Goal: Transaction & Acquisition: Purchase product/service

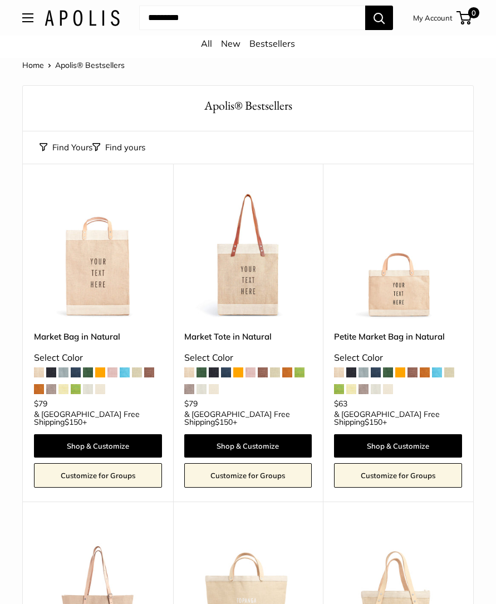
click at [207, 44] on link "All" at bounding box center [206, 43] width 11 height 11
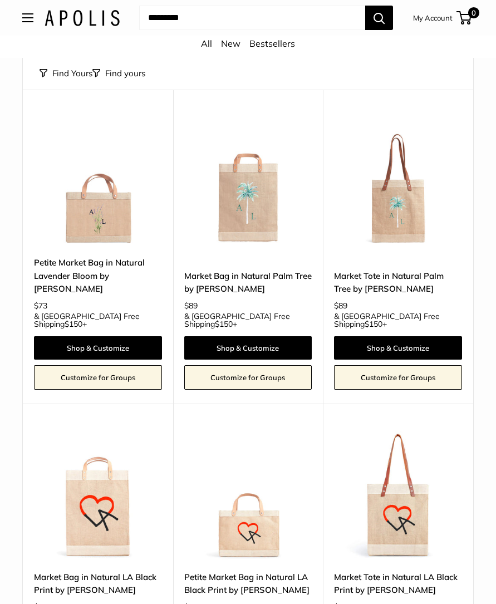
scroll to position [4721, 0]
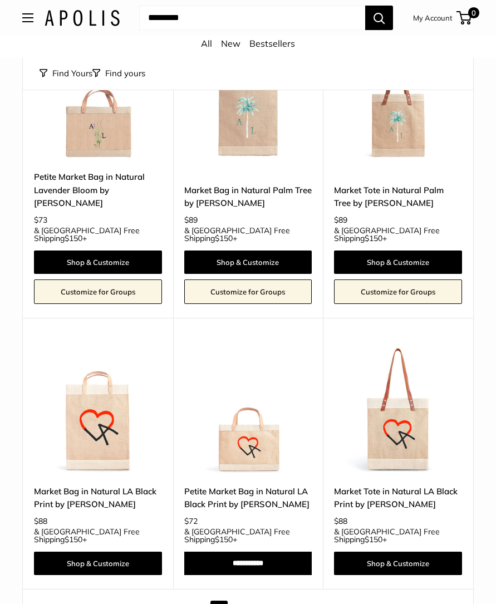
click at [445, 602] on link "Next" at bounding box center [442, 610] width 30 height 17
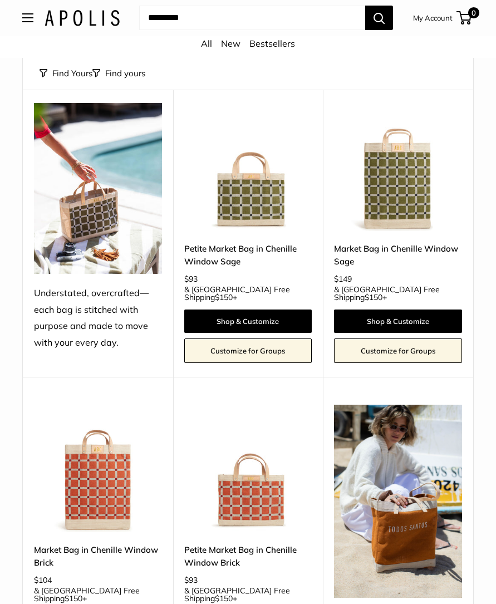
scroll to position [1063, 0]
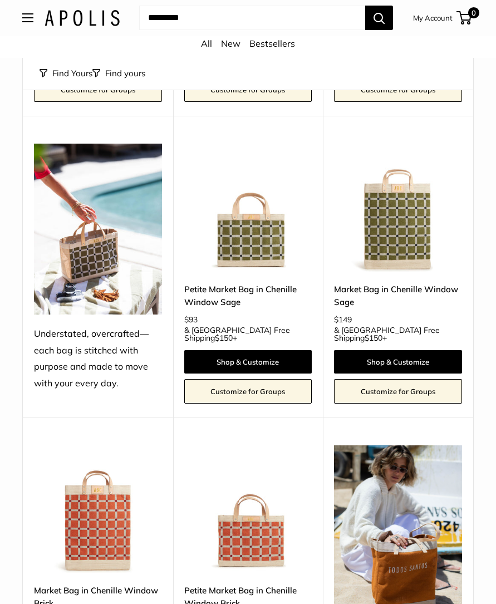
click at [259, 180] on img at bounding box center [248, 208] width 128 height 128
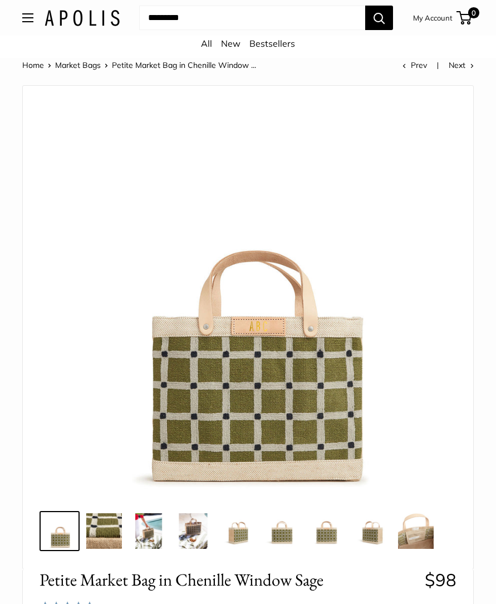
scroll to position [46, 0]
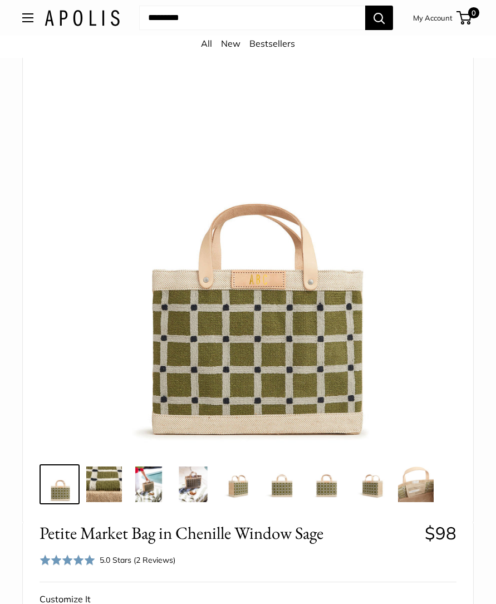
click at [94, 485] on img at bounding box center [104, 485] width 36 height 36
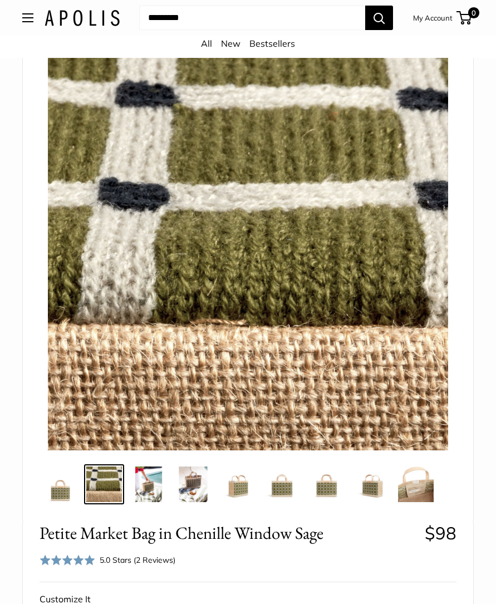
click at [153, 489] on img at bounding box center [149, 485] width 36 height 36
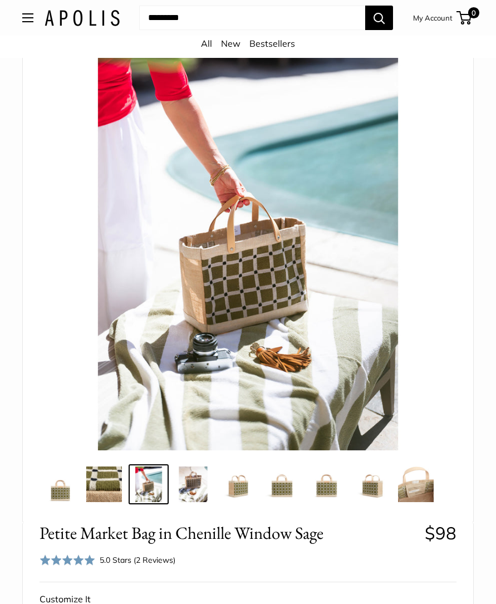
click at [195, 491] on img at bounding box center [193, 485] width 36 height 36
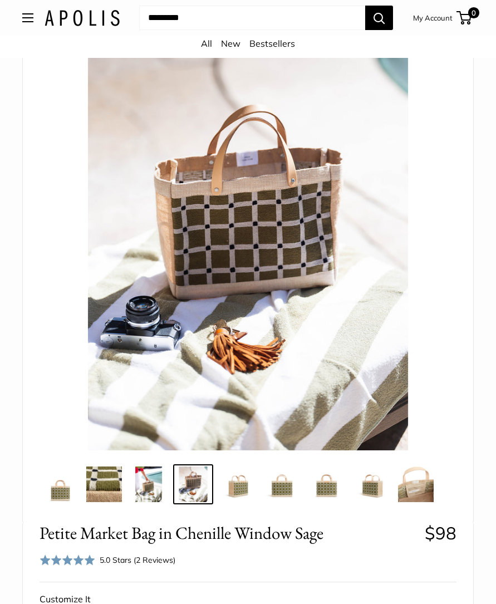
click at [245, 486] on img at bounding box center [238, 485] width 36 height 36
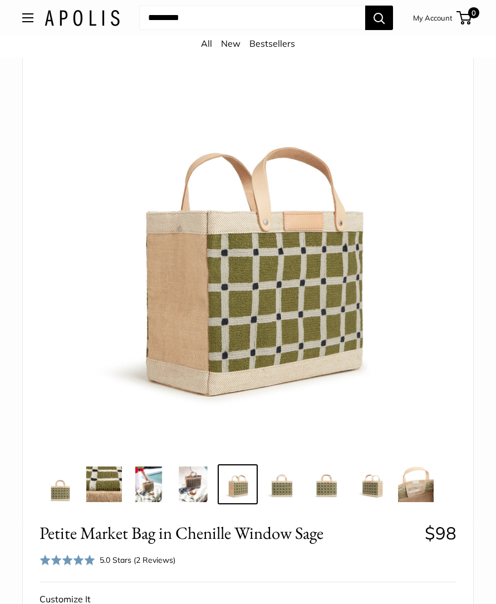
click at [280, 491] on img at bounding box center [283, 485] width 36 height 36
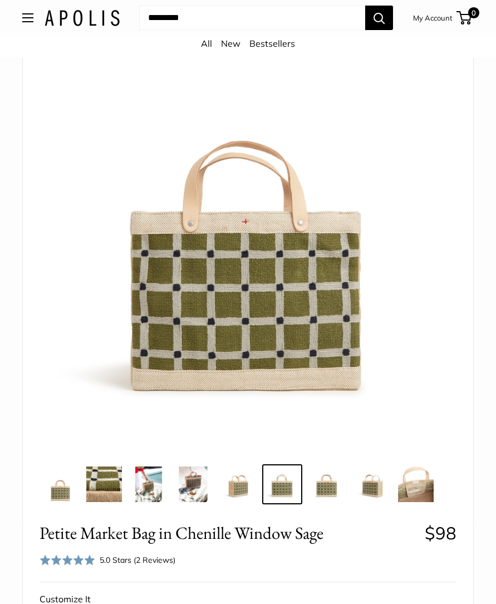
click at [326, 487] on img at bounding box center [327, 485] width 36 height 36
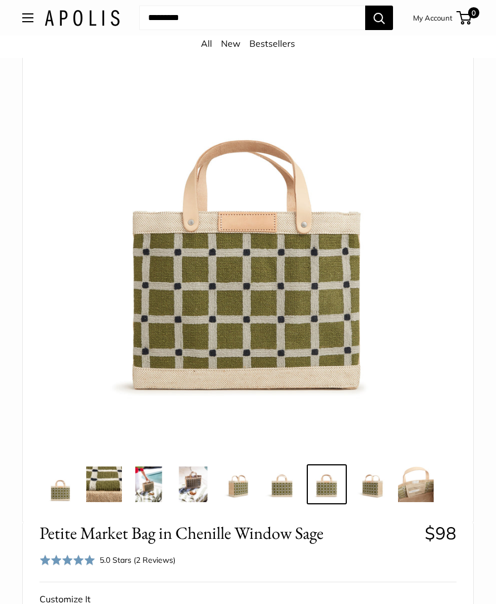
click at [366, 487] on img at bounding box center [372, 485] width 36 height 36
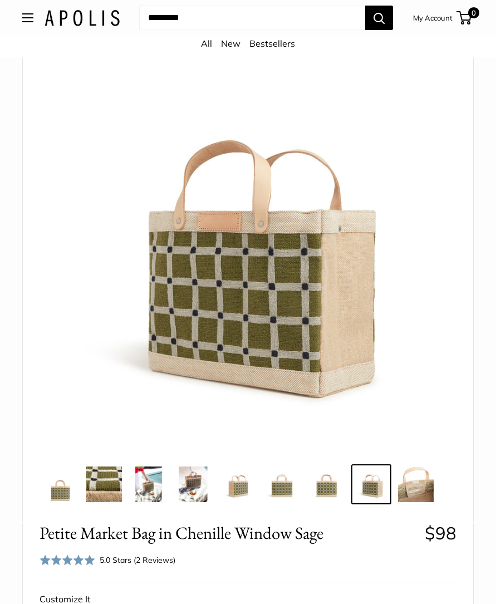
click at [419, 491] on img at bounding box center [416, 485] width 36 height 36
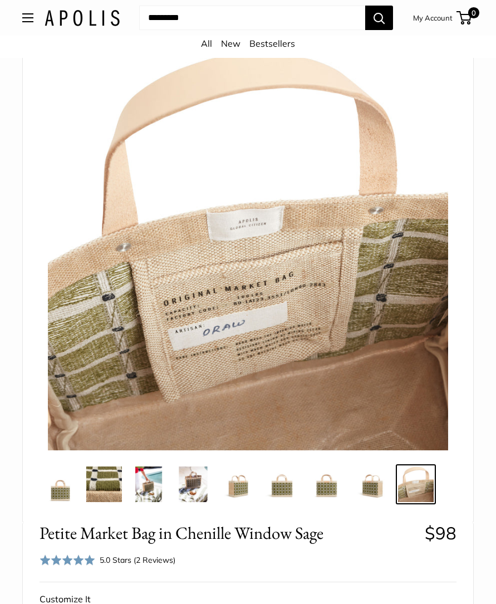
click at [65, 495] on img at bounding box center [60, 485] width 36 height 36
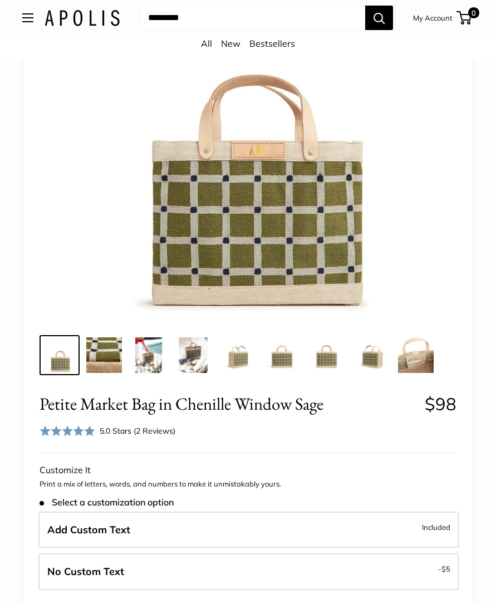
scroll to position [189, 0]
